Goal: Information Seeking & Learning: Learn about a topic

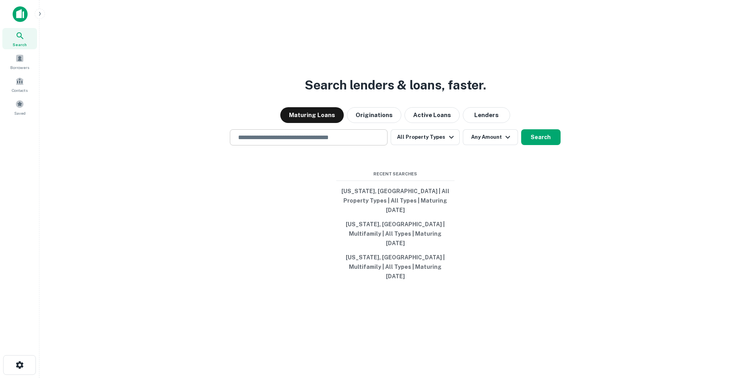
click at [344, 146] on div "​" at bounding box center [309, 137] width 158 height 16
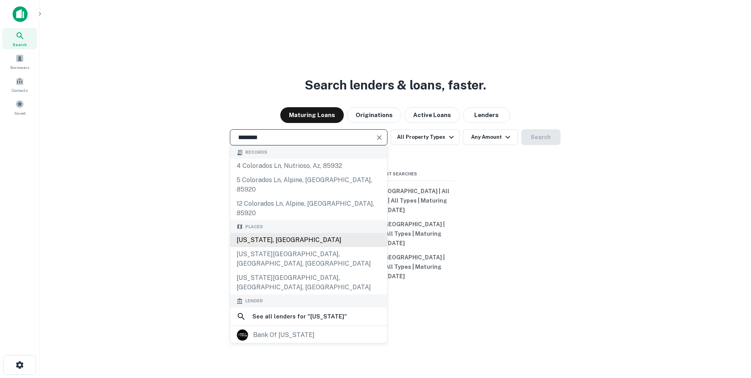
type input "**********"
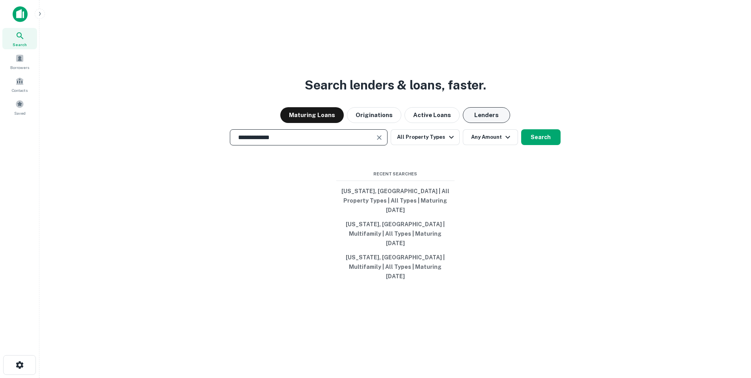
click at [478, 123] on button "Lenders" at bounding box center [486, 115] width 47 height 16
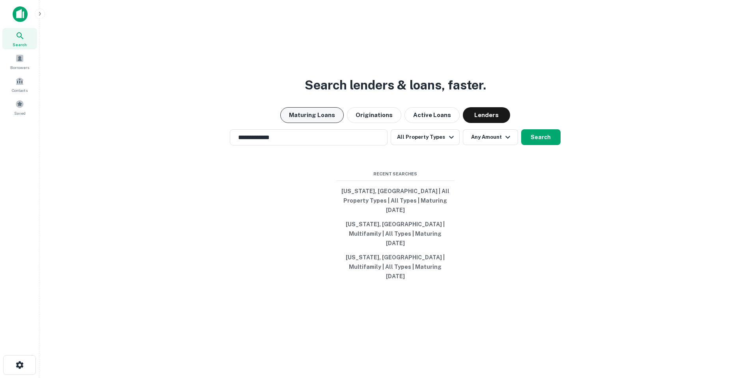
click at [331, 123] on button "Maturing Loans" at bounding box center [312, 115] width 64 height 16
click at [364, 123] on button "Originations" at bounding box center [374, 115] width 54 height 16
click at [312, 123] on button "Maturing Loans" at bounding box center [312, 115] width 64 height 16
click at [548, 145] on button "Search" at bounding box center [540, 137] width 39 height 16
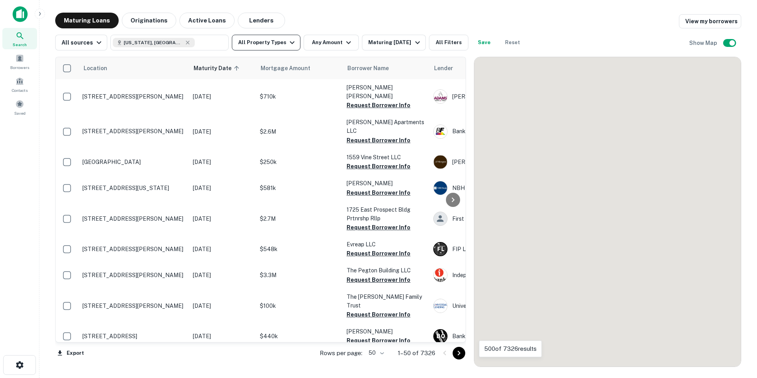
click at [274, 40] on button "All Property Types" at bounding box center [266, 43] width 69 height 16
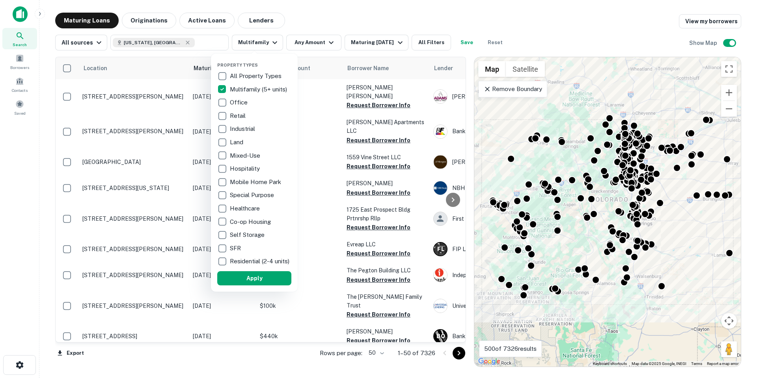
click at [315, 41] on div at bounding box center [378, 189] width 757 height 378
click at [325, 44] on div at bounding box center [378, 189] width 757 height 378
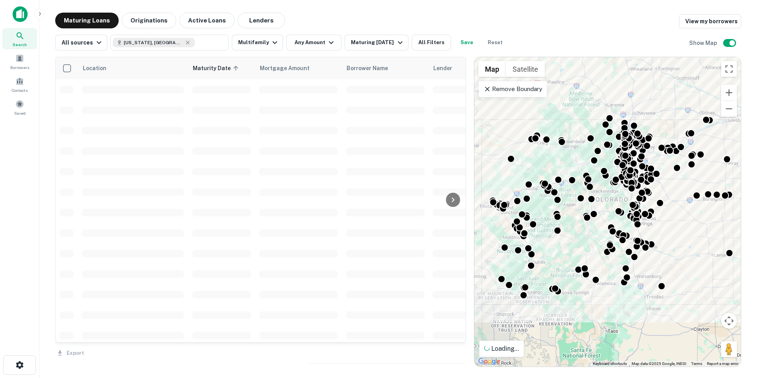
click at [321, 49] on div "Property Types All Property Types Multifamily (5+ units) Office Retail Industri…" at bounding box center [378, 189] width 757 height 378
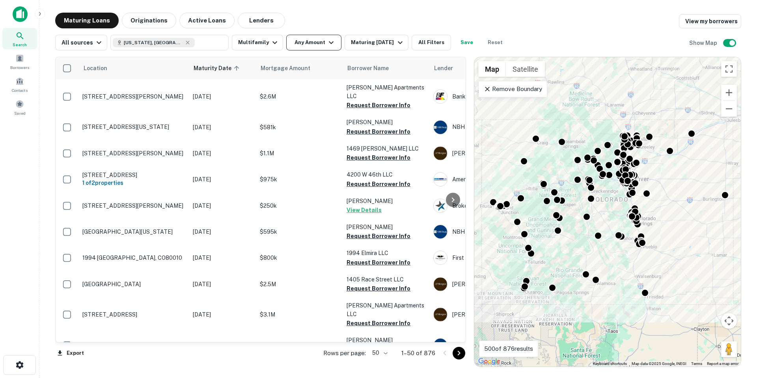
click at [327, 43] on icon "button" at bounding box center [331, 42] width 9 height 9
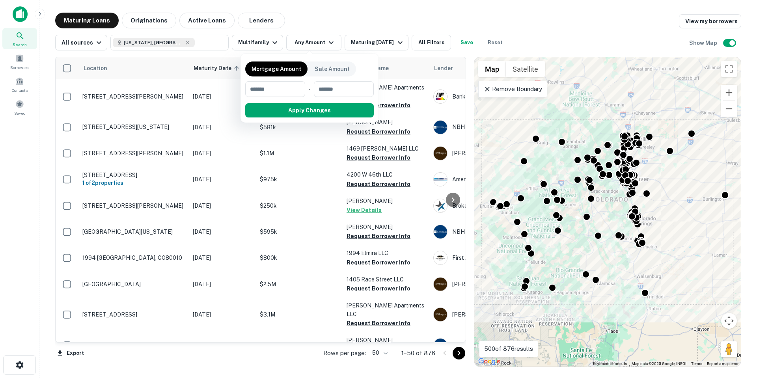
click at [370, 40] on div at bounding box center [378, 189] width 757 height 378
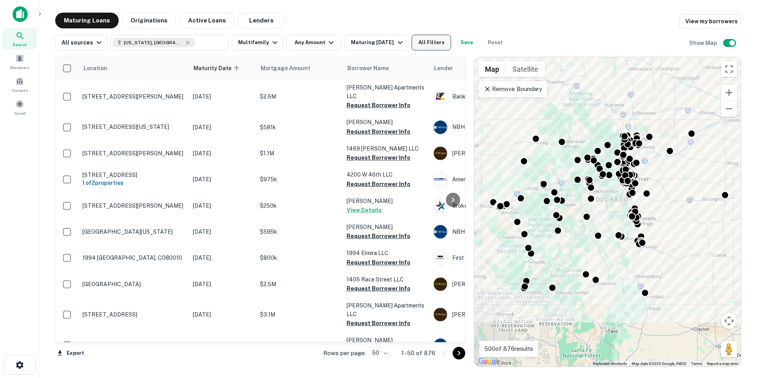
click at [434, 42] on button "All Filters" at bounding box center [431, 43] width 39 height 16
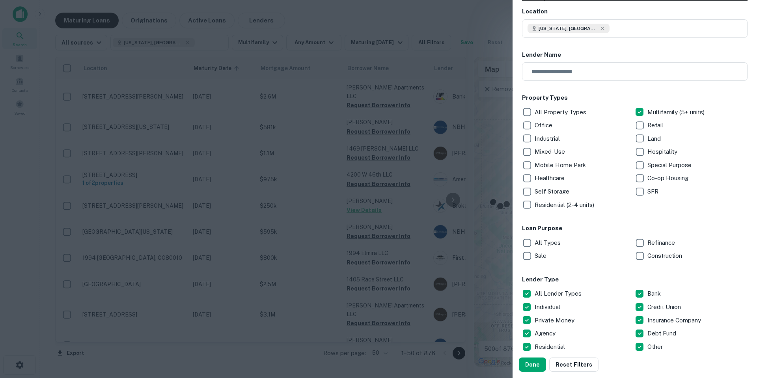
scroll to position [79, 0]
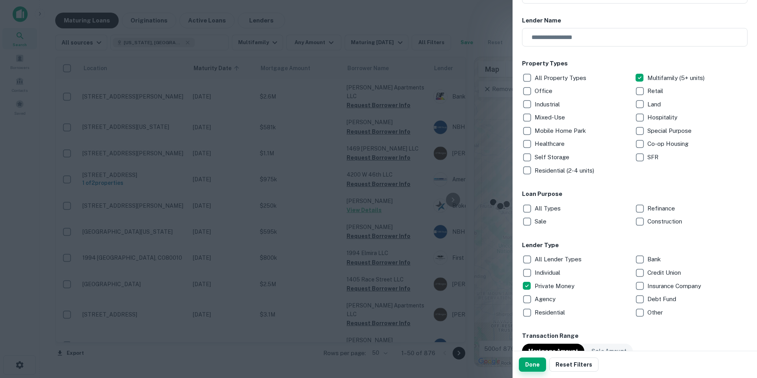
click at [537, 363] on button "Done" at bounding box center [532, 365] width 27 height 14
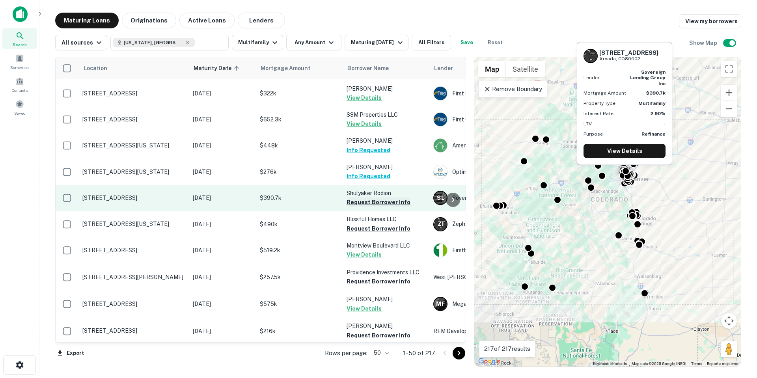
scroll to position [947, 0]
click at [374, 198] on button "Request Borrower Info" at bounding box center [379, 202] width 64 height 9
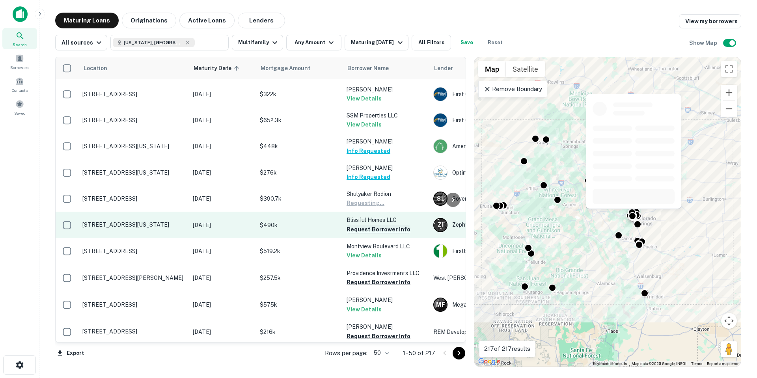
click at [378, 225] on button "Request Borrower Info" at bounding box center [379, 229] width 64 height 9
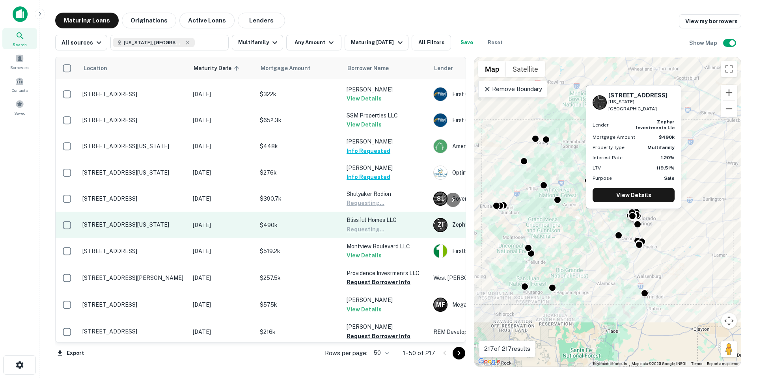
scroll to position [986, 0]
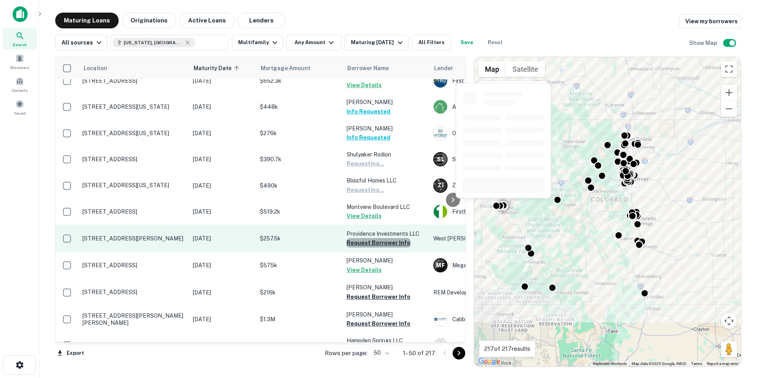
click at [381, 238] on button "Request Borrower Info" at bounding box center [379, 242] width 64 height 9
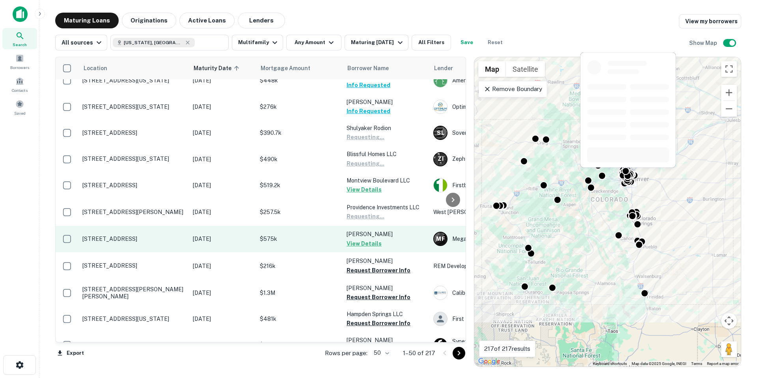
scroll to position [1026, 0]
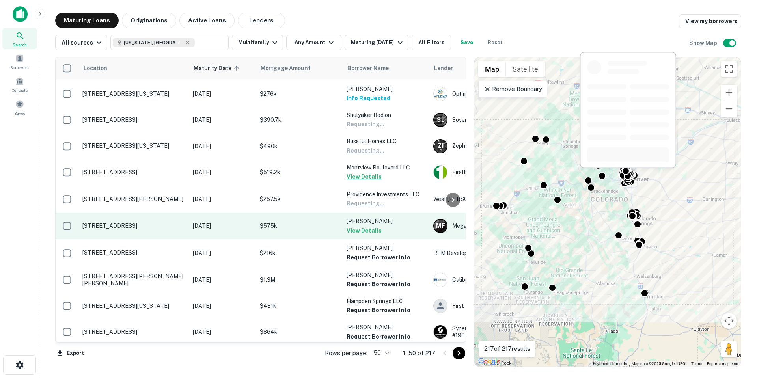
click at [390, 253] on button "Request Borrower Info" at bounding box center [379, 257] width 64 height 9
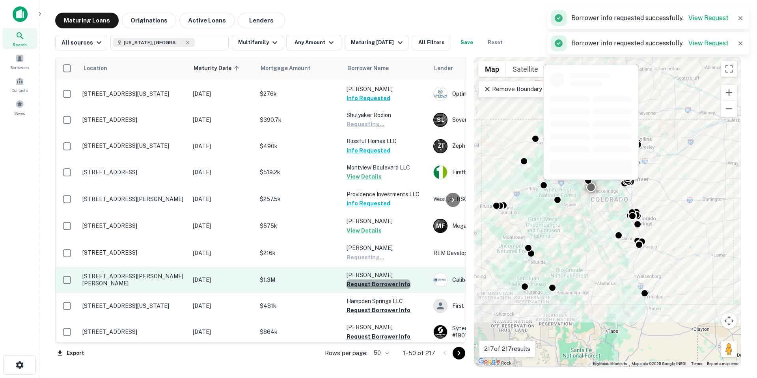
click at [387, 280] on button "Request Borrower Info" at bounding box center [379, 284] width 64 height 9
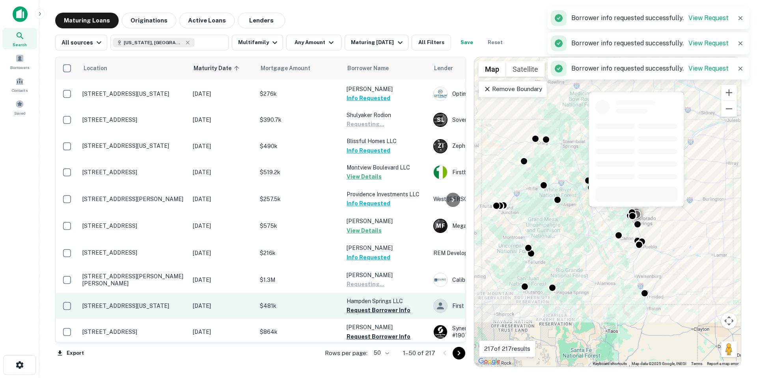
click at [388, 306] on button "Request Borrower Info" at bounding box center [379, 310] width 64 height 9
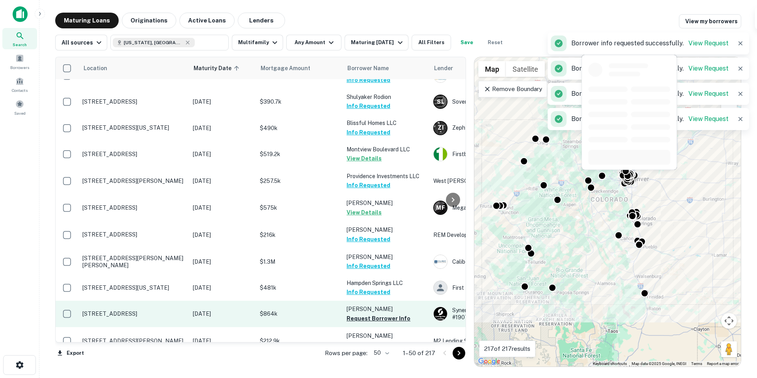
scroll to position [1068, 0]
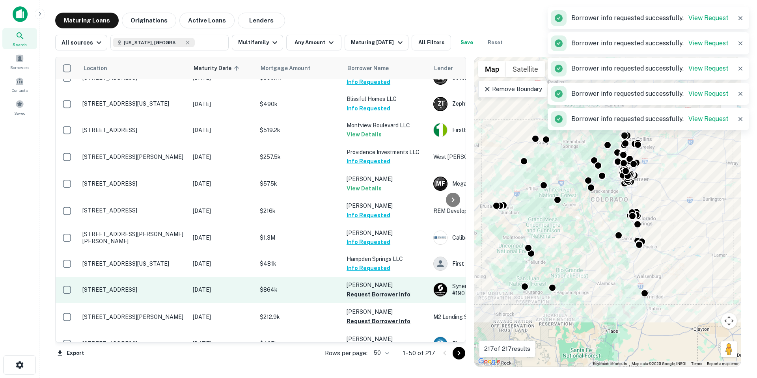
click at [387, 290] on button "Request Borrower Info" at bounding box center [379, 294] width 64 height 9
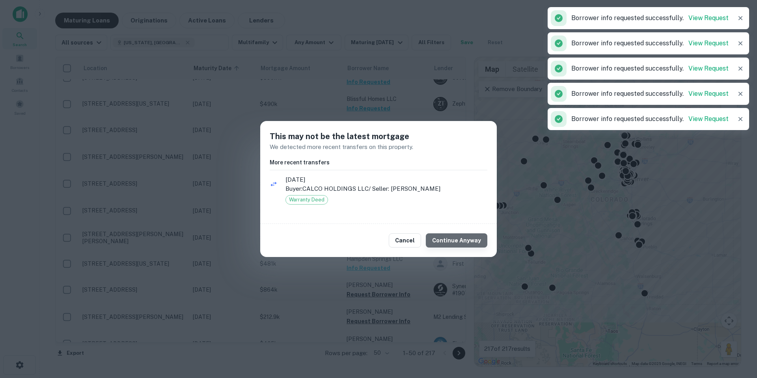
click at [471, 244] on button "Continue Anyway" at bounding box center [457, 241] width 62 height 14
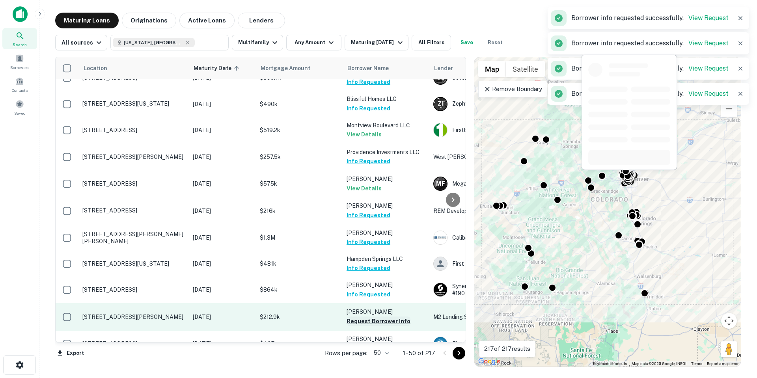
click at [392, 317] on button "Request Borrower Info" at bounding box center [379, 321] width 64 height 9
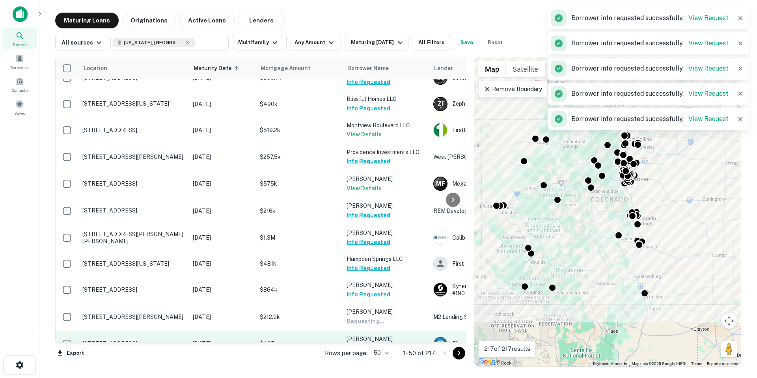
click at [386, 344] on button "Request Borrower Info" at bounding box center [379, 348] width 64 height 9
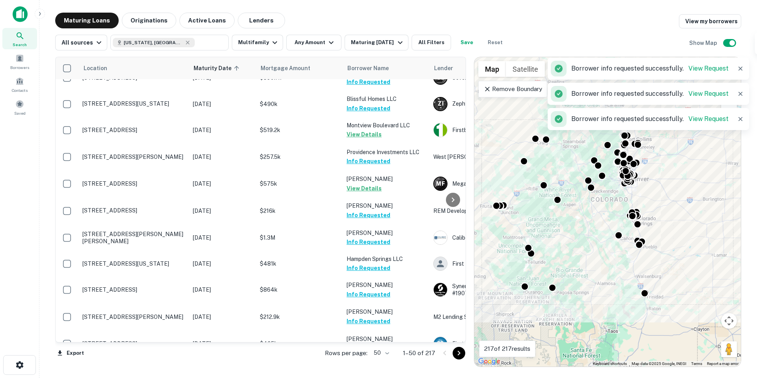
click at [465, 356] on div at bounding box center [452, 353] width 27 height 13
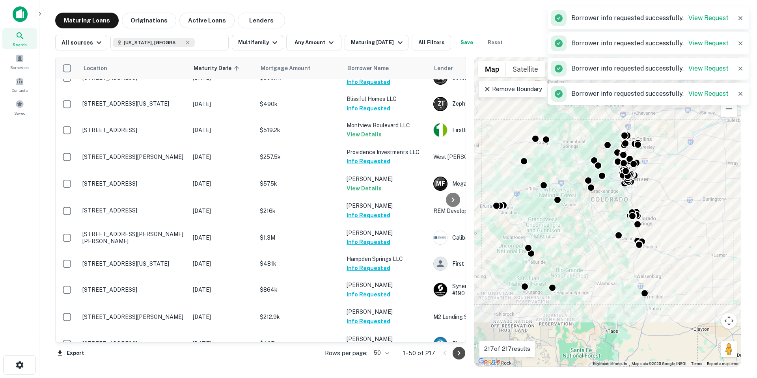
click at [461, 357] on icon "Go to next page" at bounding box center [458, 353] width 9 height 9
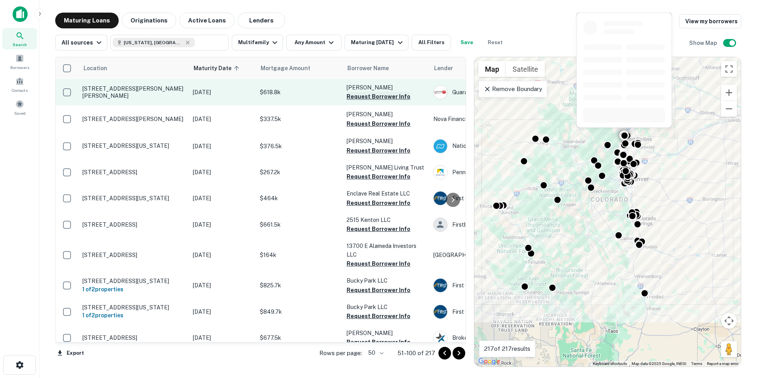
click at [386, 95] on button "Request Borrower Info" at bounding box center [379, 96] width 64 height 9
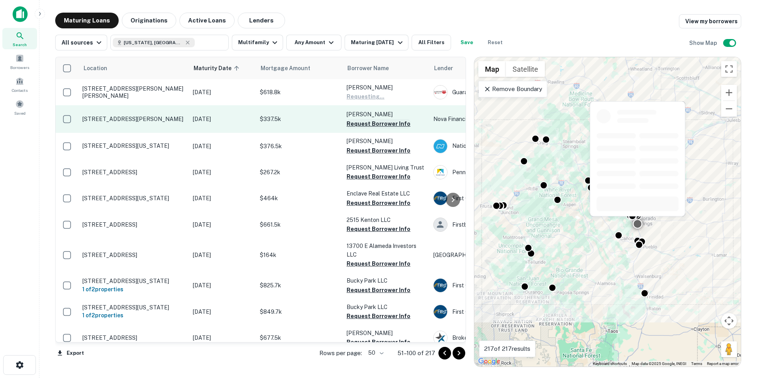
click at [388, 124] on button "Request Borrower Info" at bounding box center [379, 123] width 64 height 9
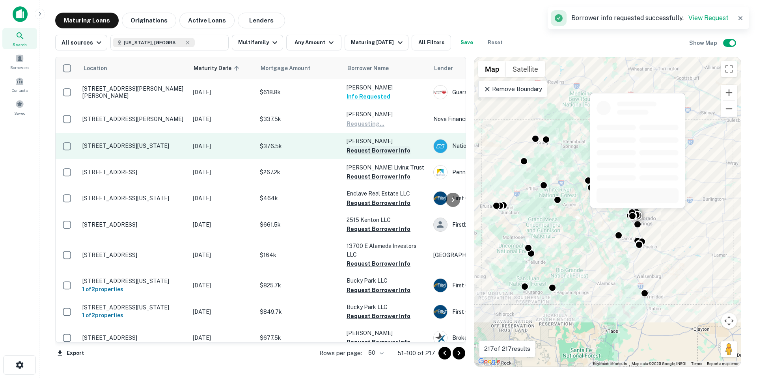
click at [383, 154] on button "Request Borrower Info" at bounding box center [379, 150] width 64 height 9
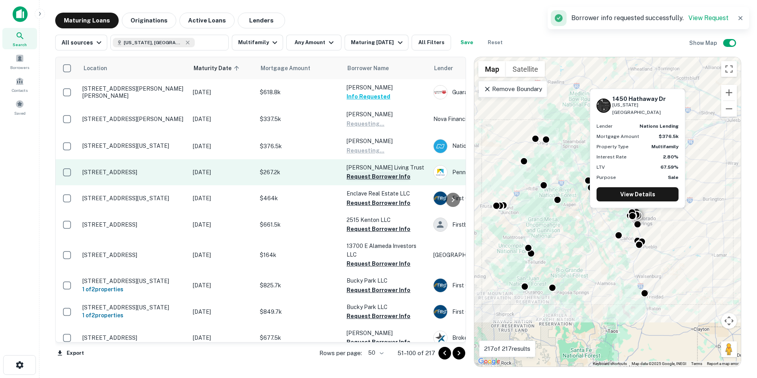
click at [385, 178] on button "Request Borrower Info" at bounding box center [379, 176] width 64 height 9
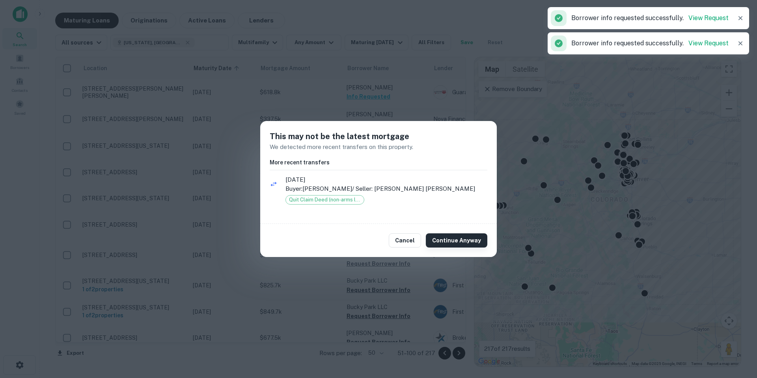
drag, startPoint x: 444, startPoint y: 244, endPoint x: 443, endPoint y: 240, distance: 4.4
click at [444, 244] on button "Continue Anyway" at bounding box center [457, 241] width 62 height 14
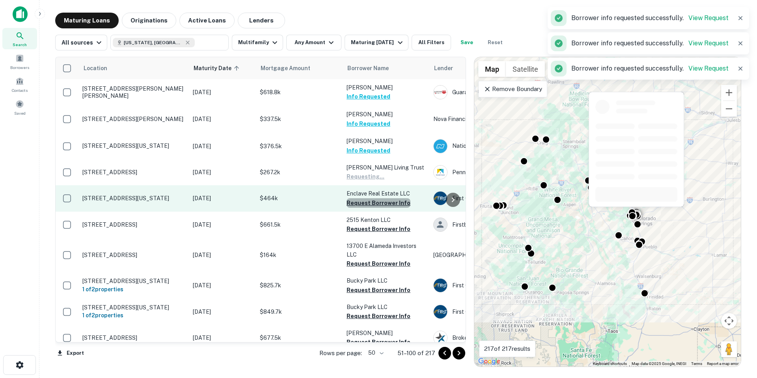
click at [400, 202] on button "Request Borrower Info" at bounding box center [379, 202] width 64 height 9
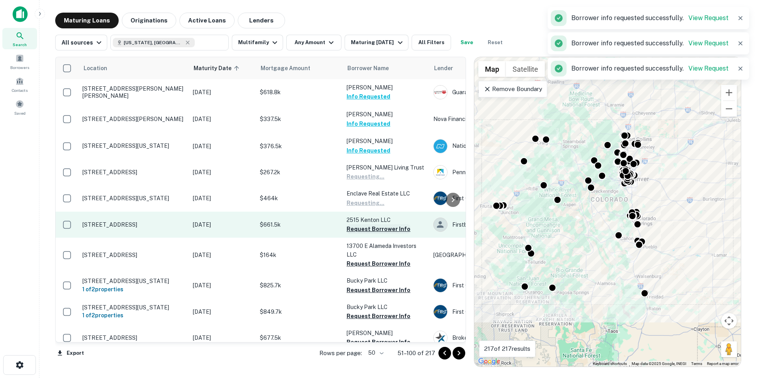
click at [396, 226] on button "Request Borrower Info" at bounding box center [379, 228] width 64 height 9
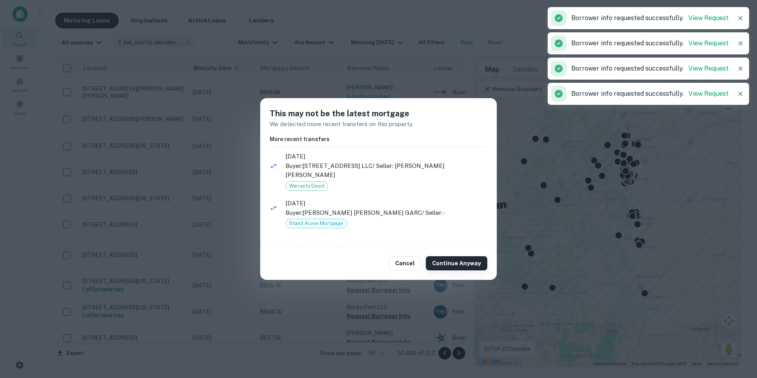
drag, startPoint x: 449, startPoint y: 268, endPoint x: 436, endPoint y: 262, distance: 14.5
click at [449, 267] on button "Continue Anyway" at bounding box center [457, 263] width 62 height 14
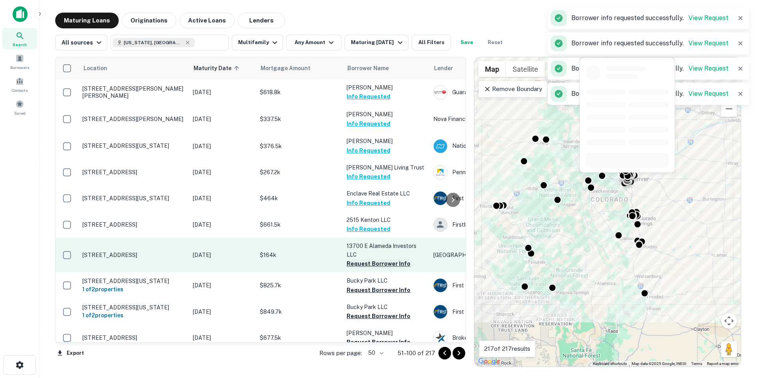
click at [360, 262] on button "Request Borrower Info" at bounding box center [379, 263] width 64 height 9
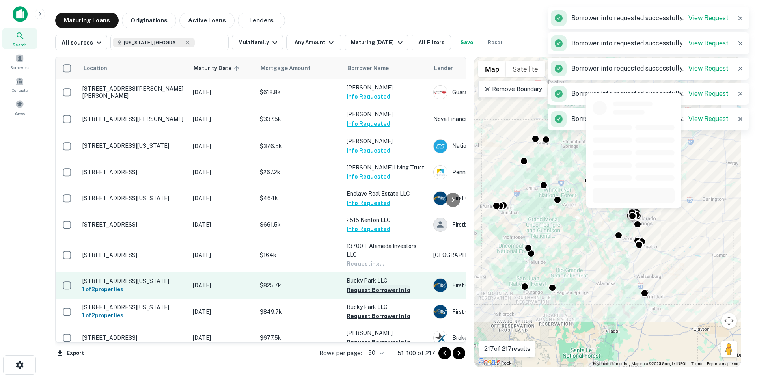
click at [385, 290] on button "Request Borrower Info" at bounding box center [379, 290] width 64 height 9
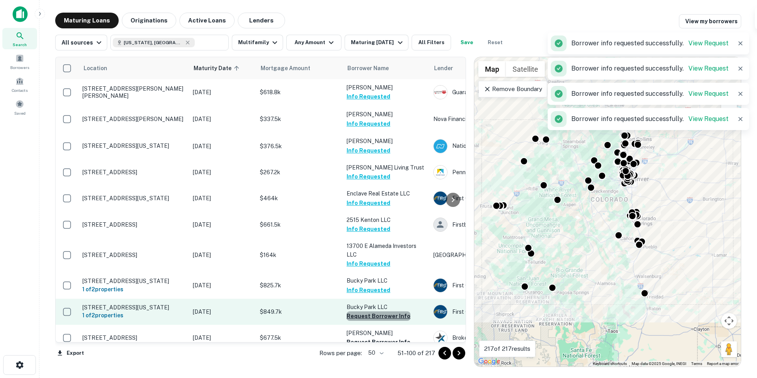
click at [380, 321] on button "Request Borrower Info" at bounding box center [379, 316] width 64 height 9
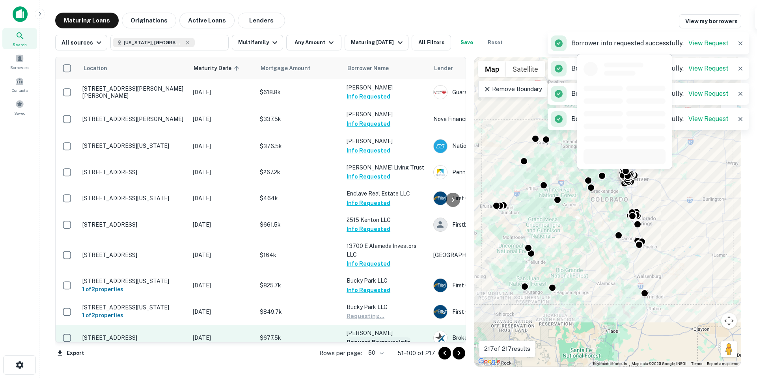
scroll to position [79, 0]
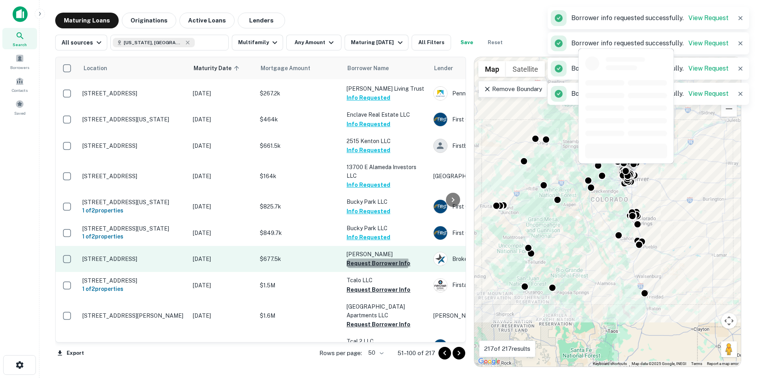
click at [377, 268] on button "Request Borrower Info" at bounding box center [379, 263] width 64 height 9
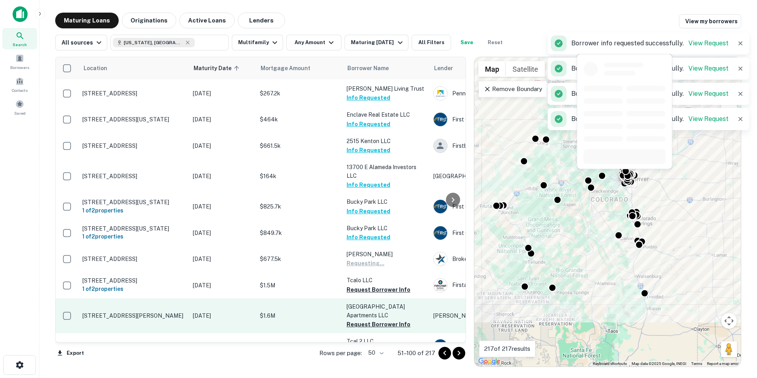
click at [377, 295] on button "Request Borrower Info" at bounding box center [379, 289] width 64 height 9
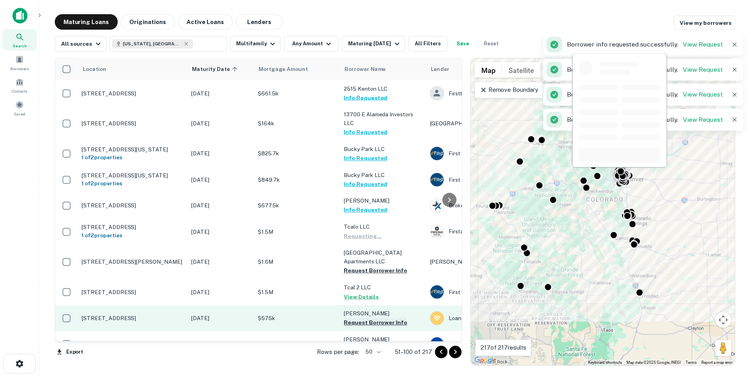
scroll to position [158, 0]
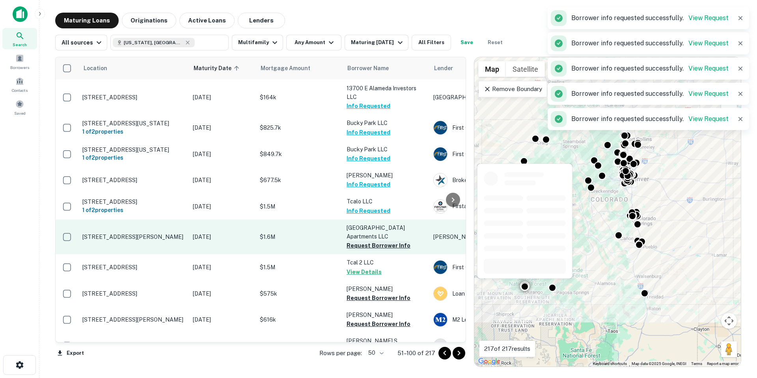
click at [381, 250] on button "Request Borrower Info" at bounding box center [379, 245] width 64 height 9
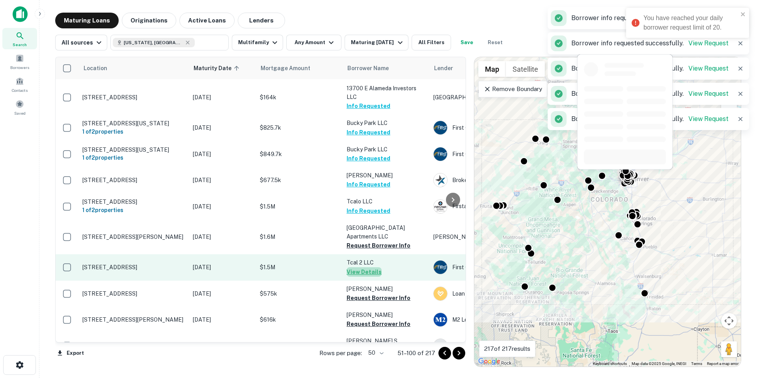
click at [372, 277] on button "View Details" at bounding box center [364, 271] width 35 height 9
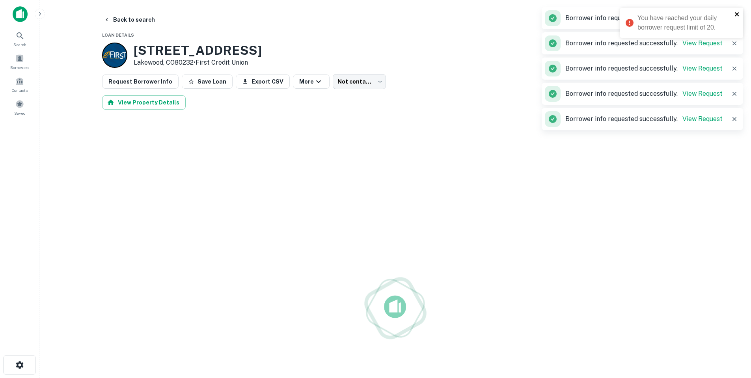
click at [737, 14] on icon "close" at bounding box center [737, 14] width 4 height 4
